Goal: Task Accomplishment & Management: Use online tool/utility

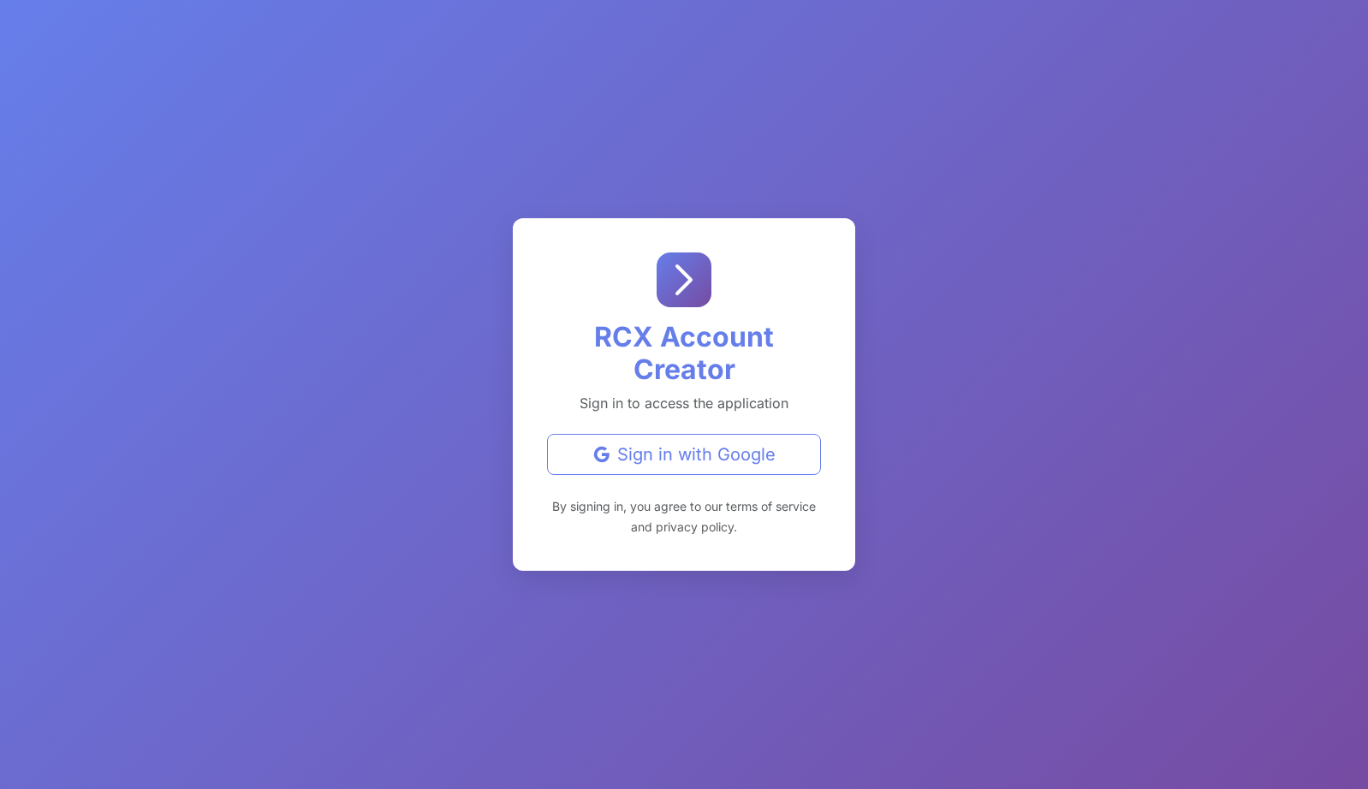
click at [991, 539] on div "RCX Account Creator Sign in to access the application Sign in with Google By si…" at bounding box center [684, 394] width 1368 height 789
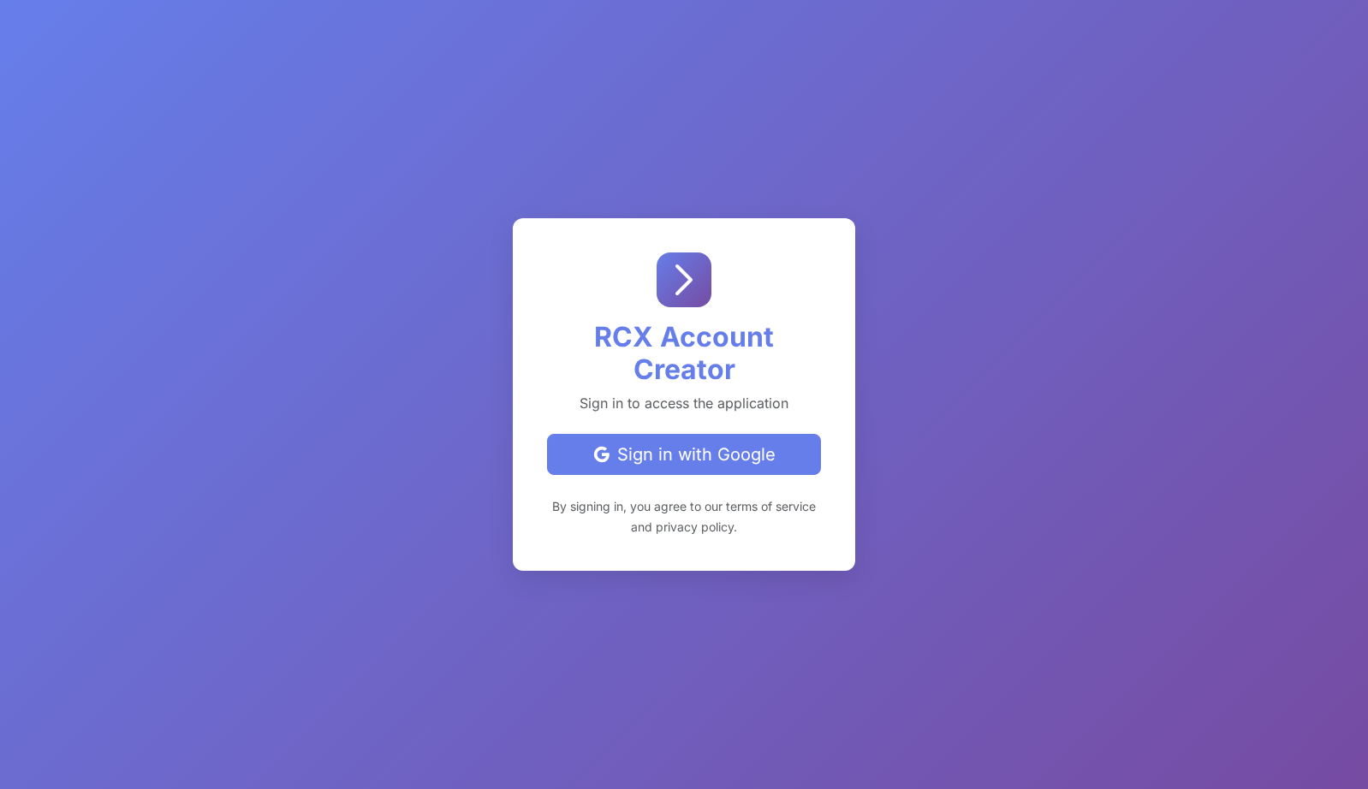
click at [735, 456] on div "Sign in with Google" at bounding box center [684, 455] width 245 height 26
